Goal: Task Accomplishment & Management: Manage account settings

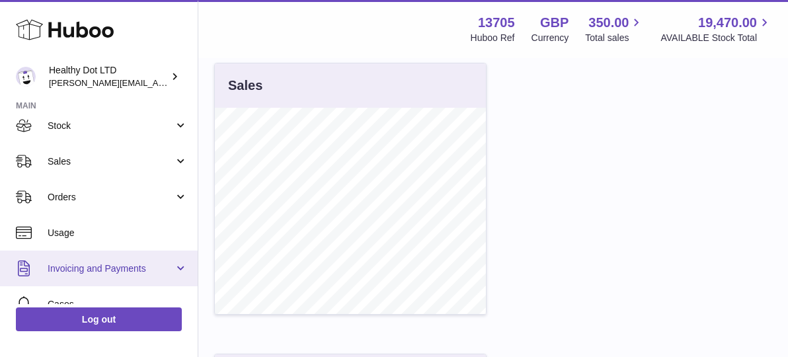
scroll to position [72, 0]
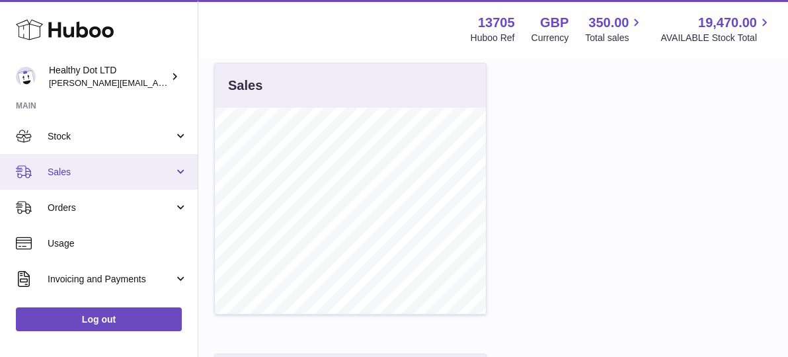
click at [118, 184] on link "Sales" at bounding box center [99, 172] width 198 height 36
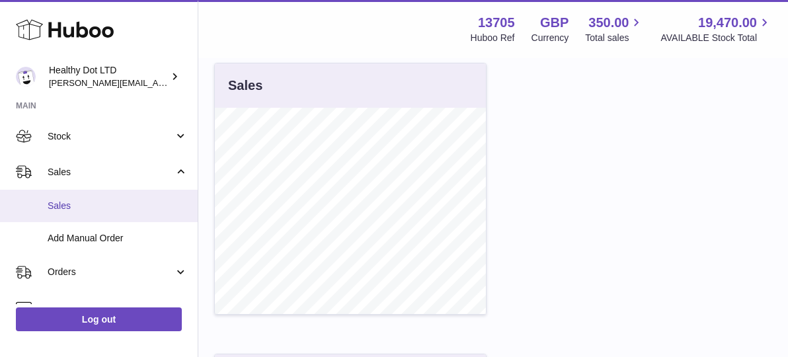
click at [106, 204] on span "Sales" at bounding box center [118, 206] width 140 height 13
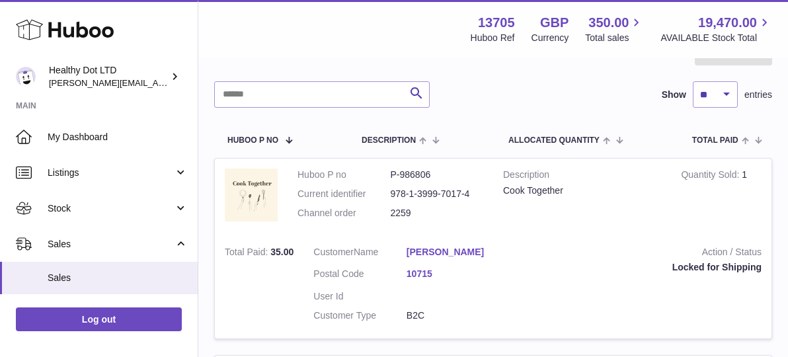
scroll to position [152, 0]
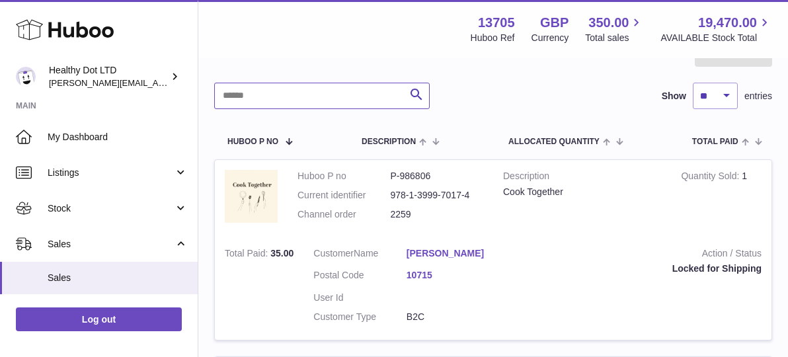
click at [354, 106] on input "text" at bounding box center [321, 96] width 215 height 26
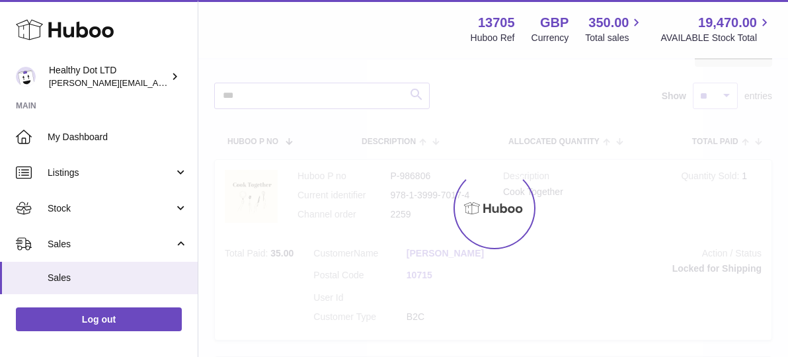
scroll to position [58, 0]
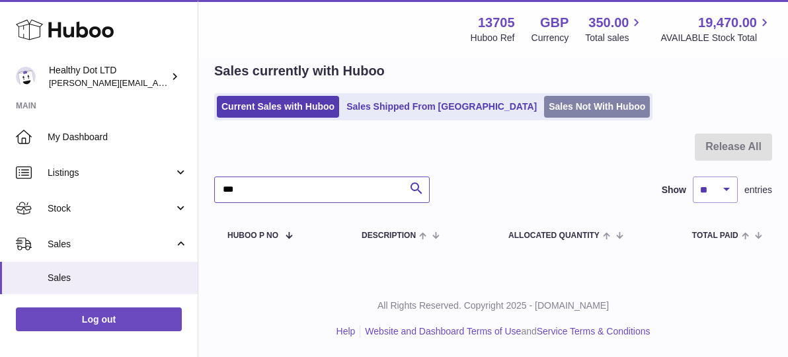
type input "***"
click at [544, 105] on link "Sales Not With Huboo" at bounding box center [597, 107] width 106 height 22
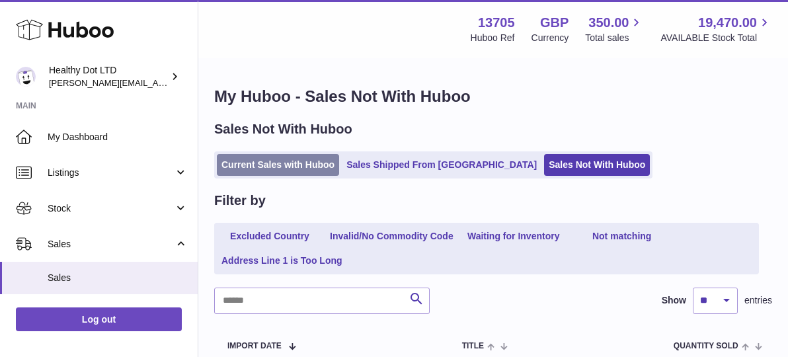
click at [282, 163] on link "Current Sales with Huboo" at bounding box center [278, 165] width 122 height 22
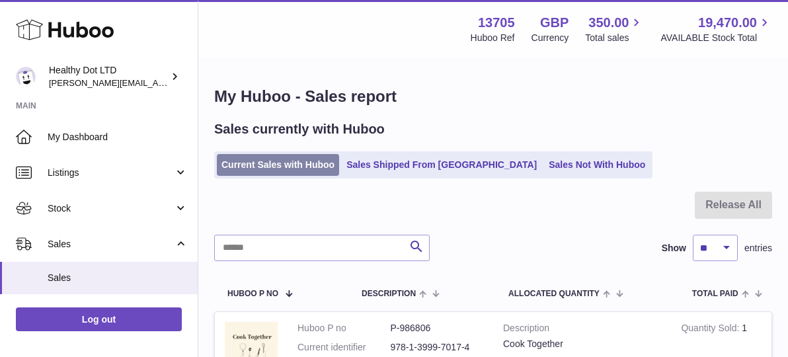
click at [241, 165] on link "Current Sales with Huboo" at bounding box center [278, 165] width 122 height 22
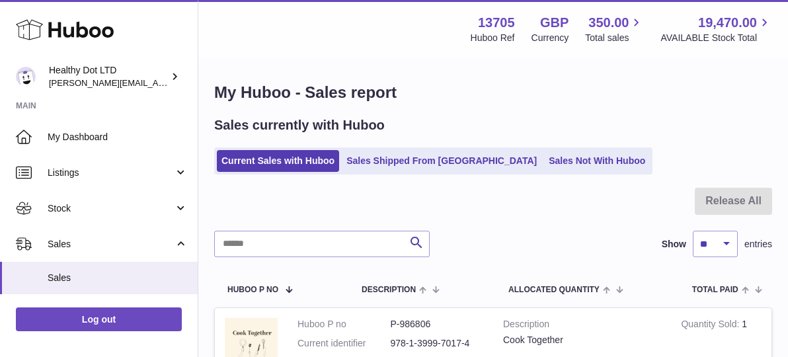
scroll to position [1, 0]
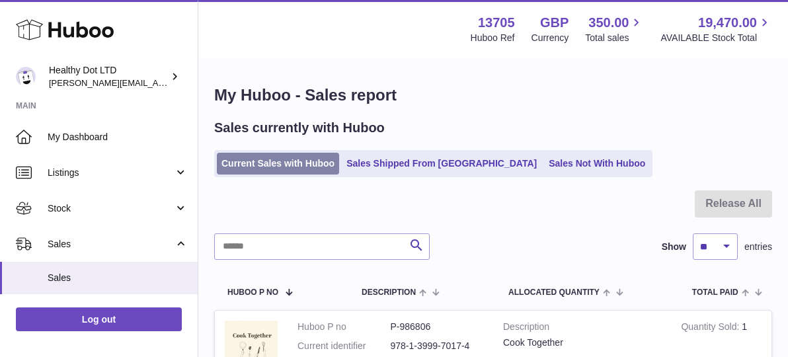
click at [278, 162] on link "Current Sales with Huboo" at bounding box center [278, 164] width 122 height 22
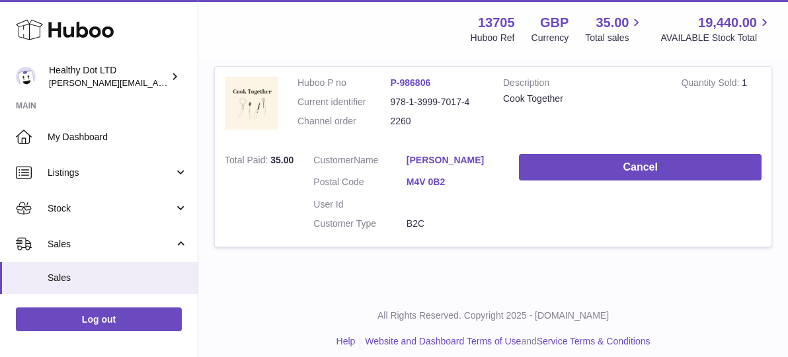
scroll to position [256, 0]
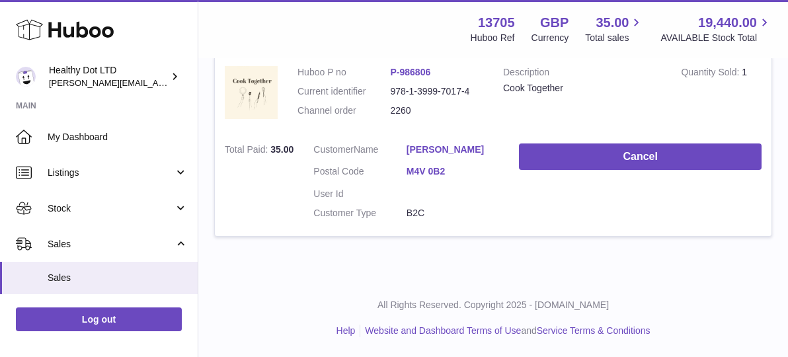
click at [425, 174] on link "M4V 0B2" at bounding box center [453, 171] width 93 height 13
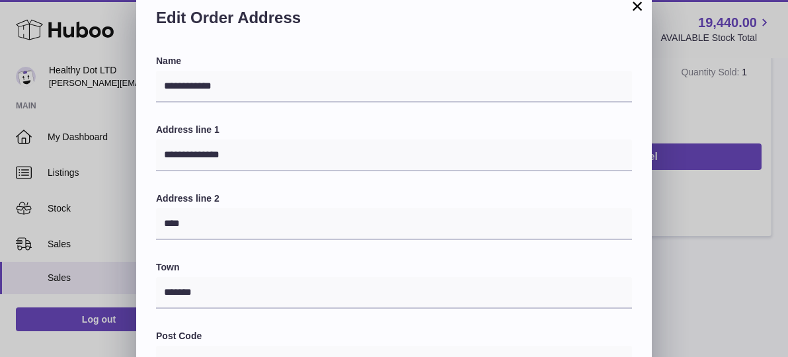
scroll to position [33, 0]
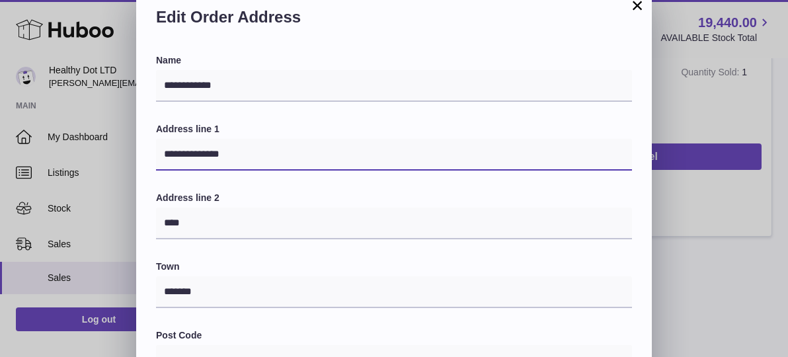
drag, startPoint x: 253, startPoint y: 161, endPoint x: 118, endPoint y: 157, distance: 134.9
type input "**********"
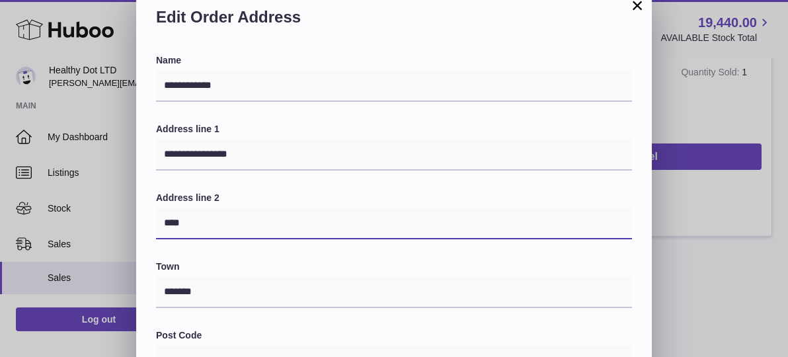
drag, startPoint x: 193, startPoint y: 221, endPoint x: 100, endPoint y: 220, distance: 93.2
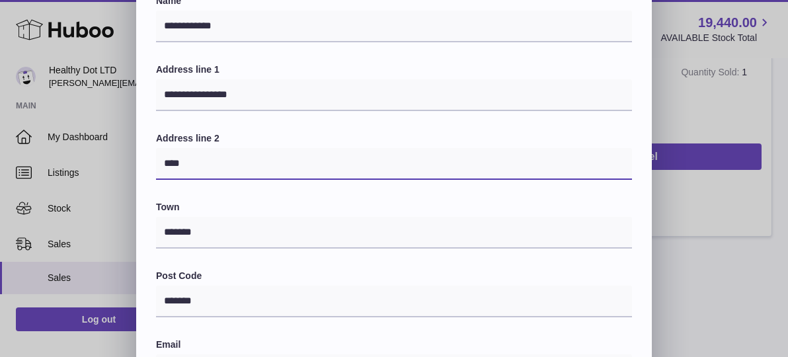
scroll to position [93, 0]
type input "*"
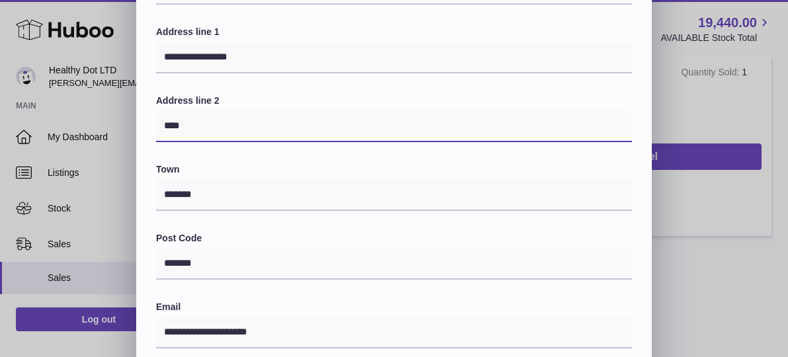
scroll to position [134, 0]
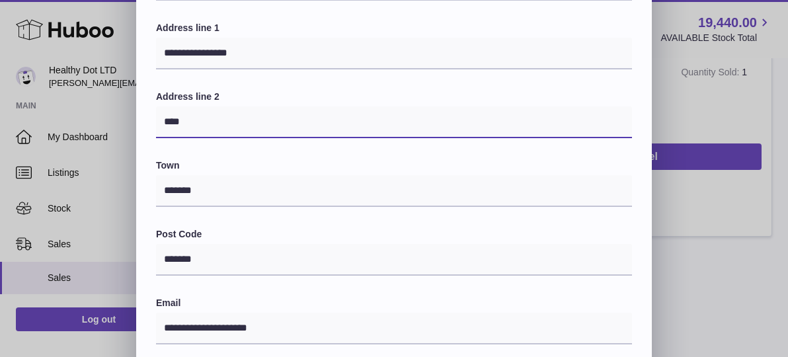
type input "****"
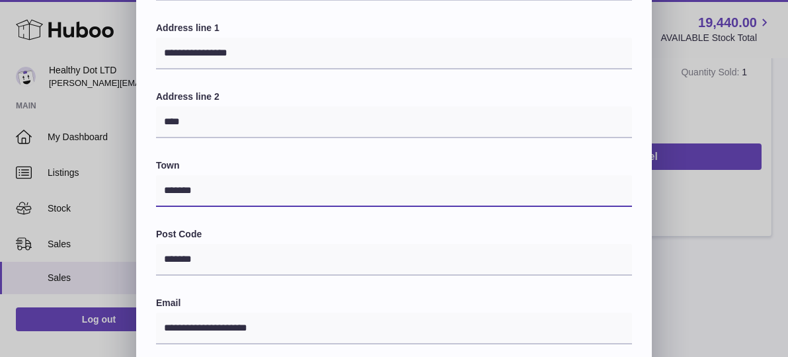
click at [214, 190] on input "*******" at bounding box center [394, 191] width 476 height 32
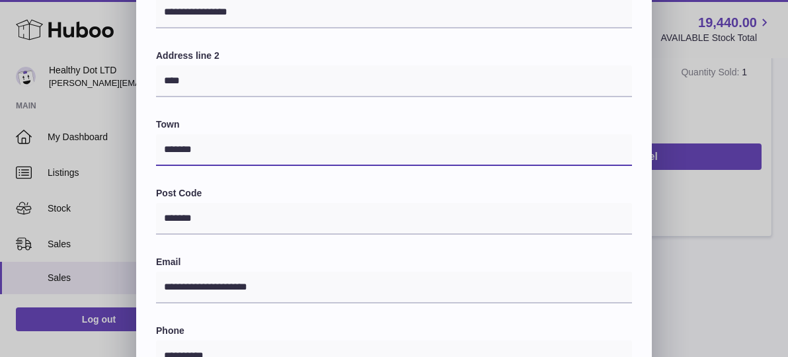
scroll to position [188, 0]
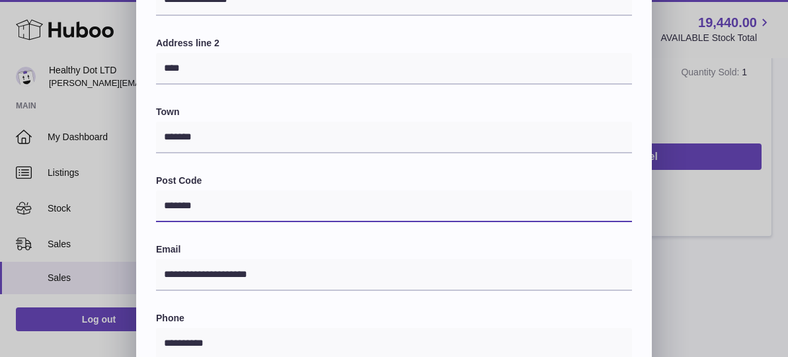
drag, startPoint x: 220, startPoint y: 210, endPoint x: 115, endPoint y: 210, distance: 105.1
click at [115, 210] on div "**********" at bounding box center [394, 228] width 788 height 793
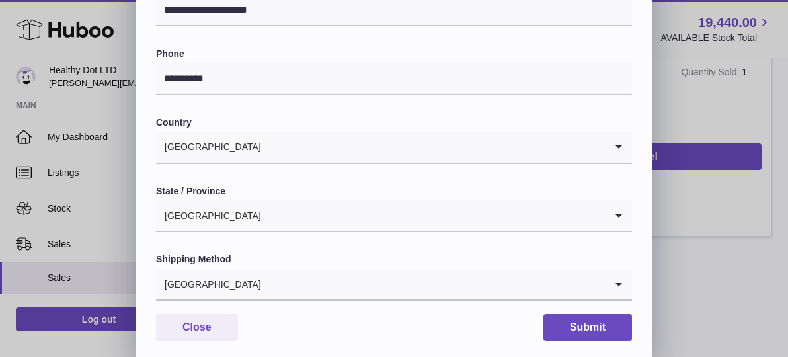
scroll to position [476, 0]
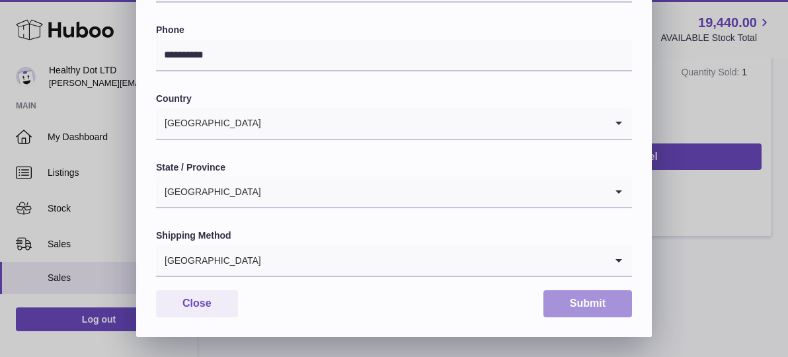
type input "*******"
click at [590, 299] on button "Submit" at bounding box center [587, 303] width 89 height 27
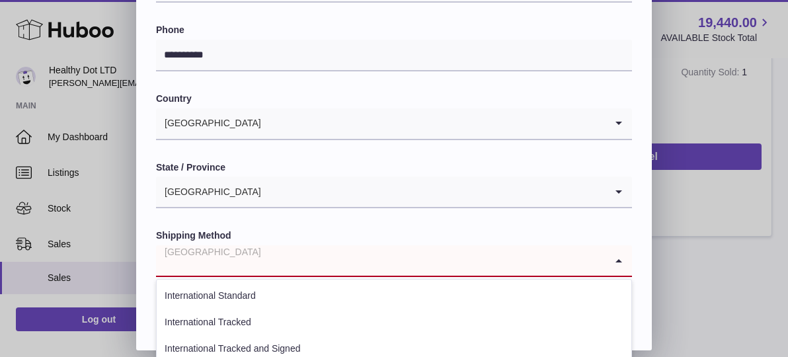
click at [618, 260] on icon "Search for option" at bounding box center [618, 260] width 26 height 30
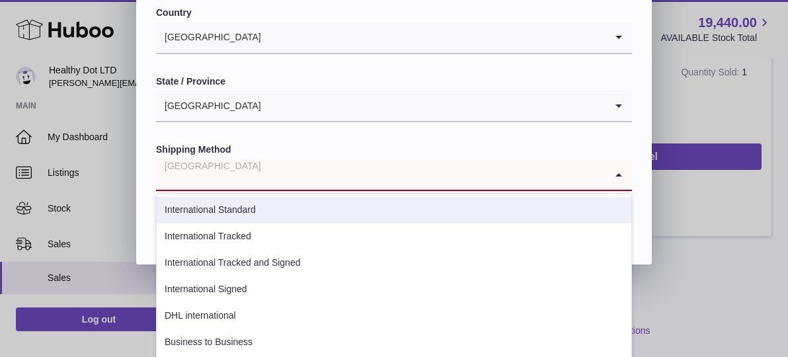
scroll to position [617, 0]
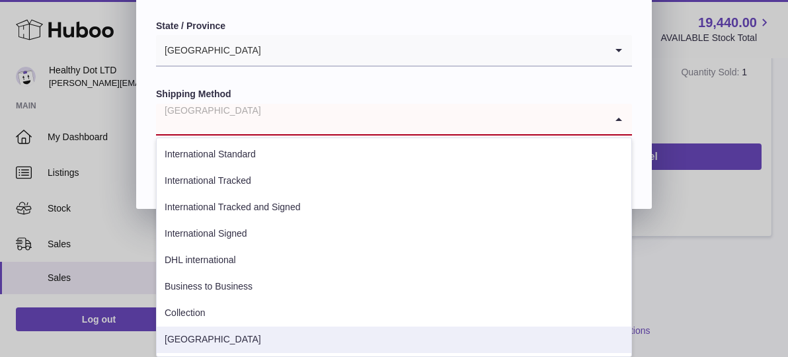
click at [313, 335] on li "[GEOGRAPHIC_DATA]" at bounding box center [394, 340] width 475 height 26
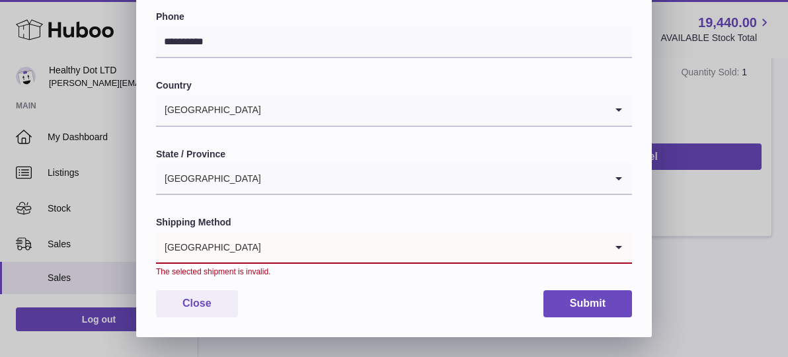
scroll to position [489, 0]
click at [578, 299] on button "Submit" at bounding box center [587, 303] width 89 height 27
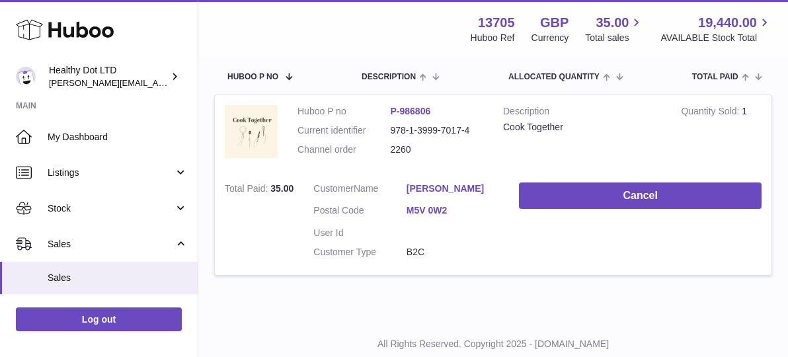
scroll to position [222, 0]
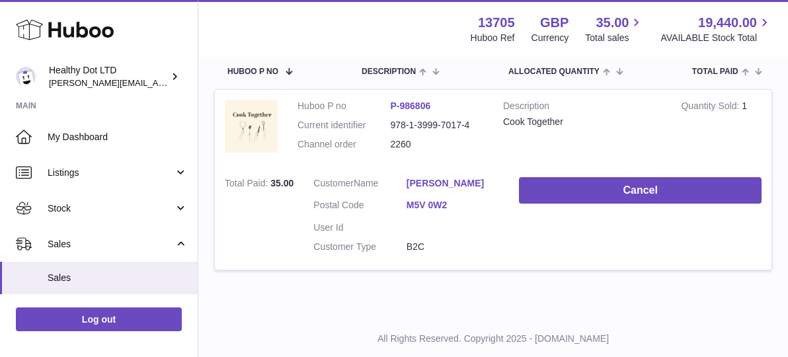
click at [427, 206] on link "M5V 0W2" at bounding box center [453, 205] width 93 height 13
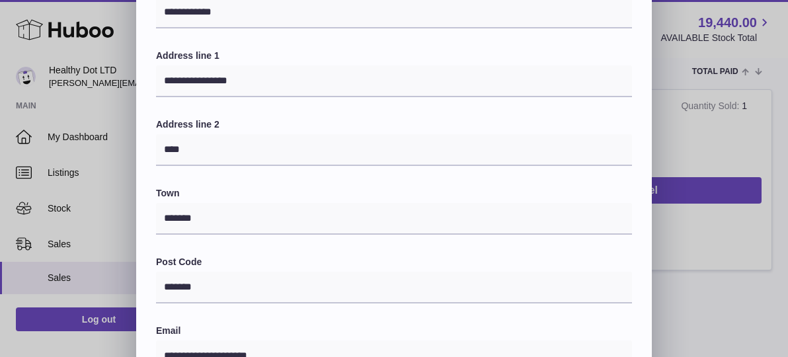
scroll to position [0, 0]
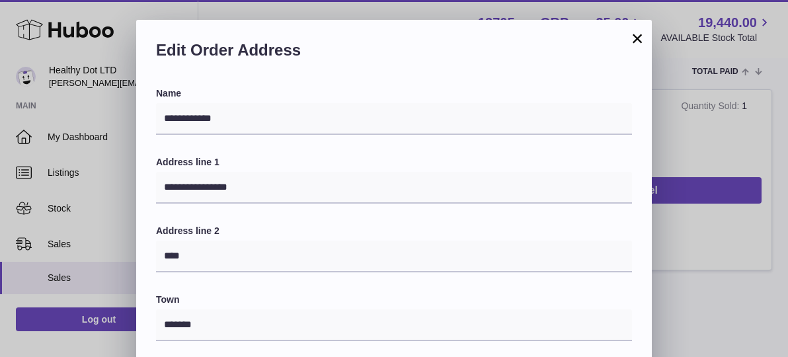
click at [639, 42] on button "×" at bounding box center [637, 38] width 16 height 16
